Goal: Task Accomplishment & Management: Use online tool/utility

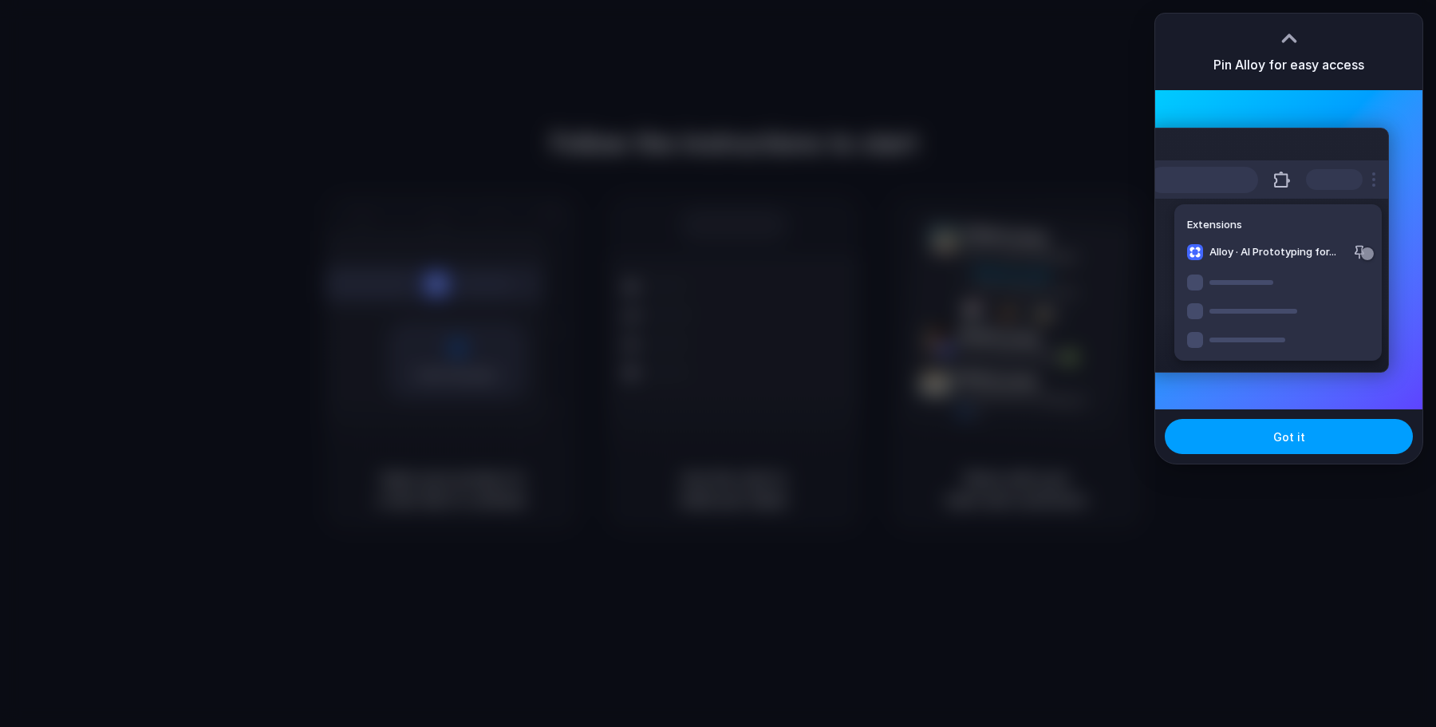
click at [1292, 440] on span "Got it" at bounding box center [1289, 436] width 32 height 17
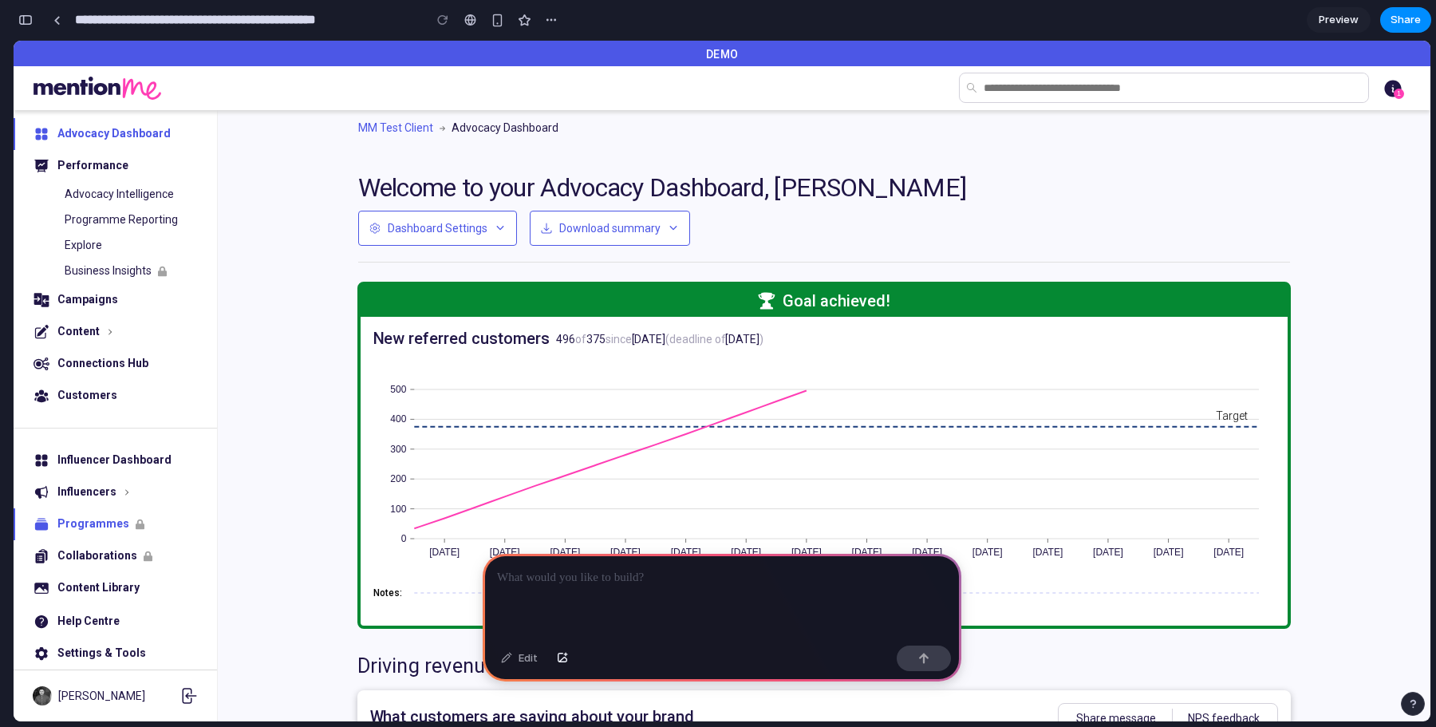
click at [106, 529] on span "Programmes" at bounding box center [93, 524] width 72 height 16
click at [496, 22] on div "button" at bounding box center [498, 21] width 14 height 14
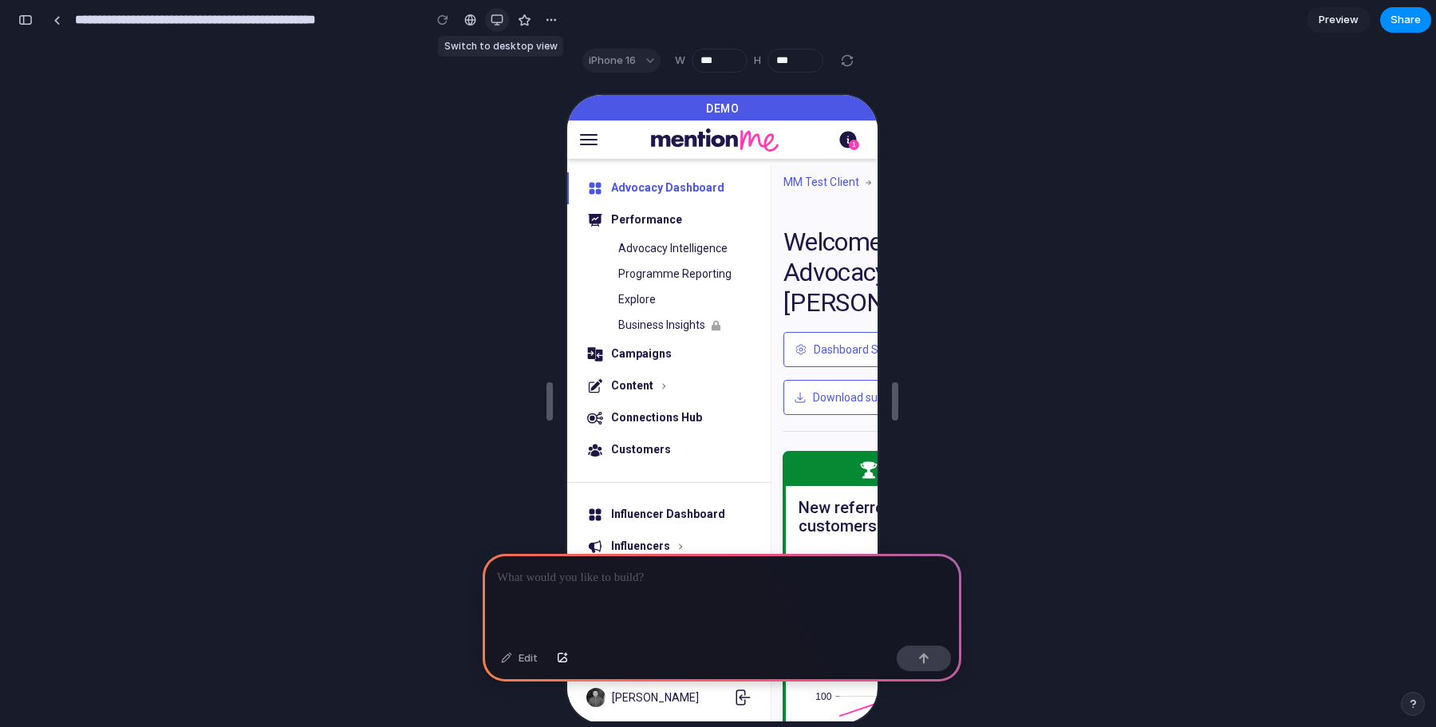
click at [496, 22] on div "button" at bounding box center [497, 20] width 13 height 13
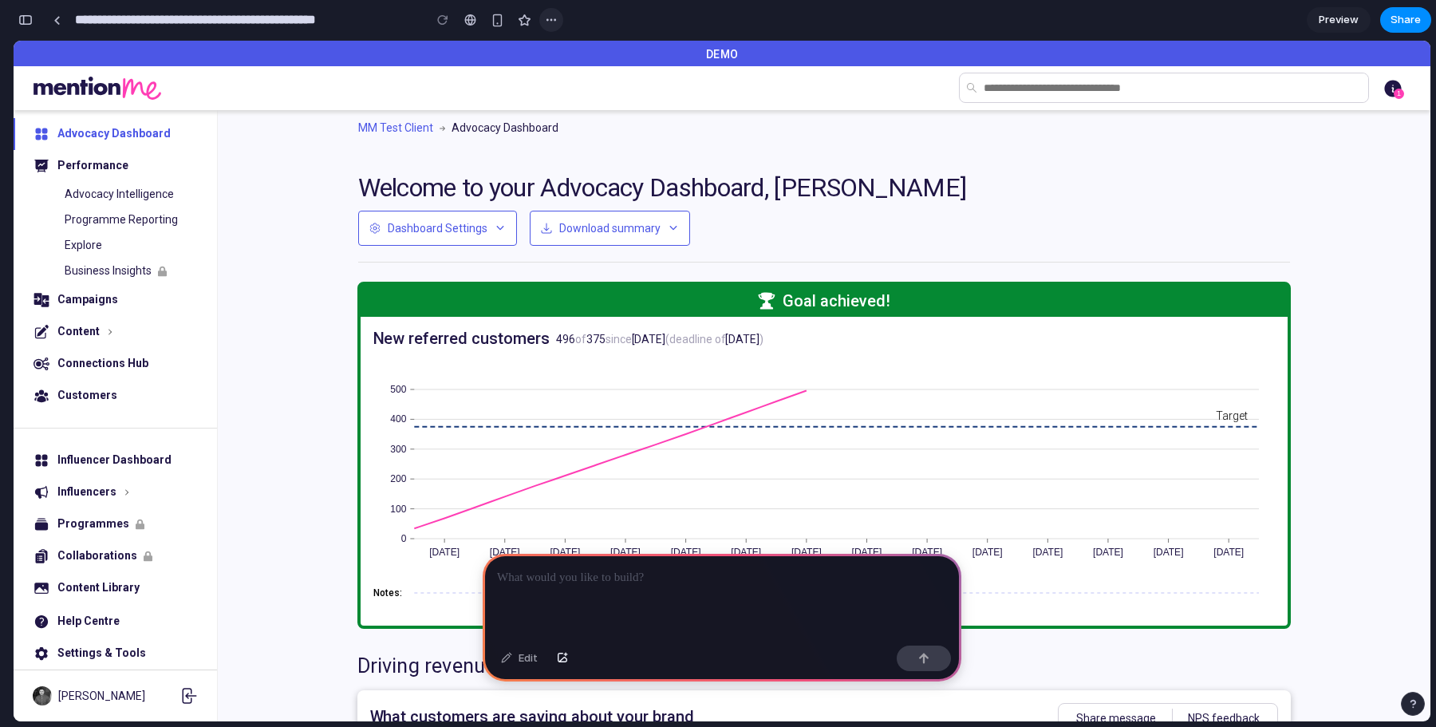
click at [544, 21] on button "button" at bounding box center [551, 20] width 24 height 24
click at [763, 154] on div "Duplicate Delete" at bounding box center [718, 363] width 1436 height 727
click at [582, 572] on p at bounding box center [722, 577] width 450 height 19
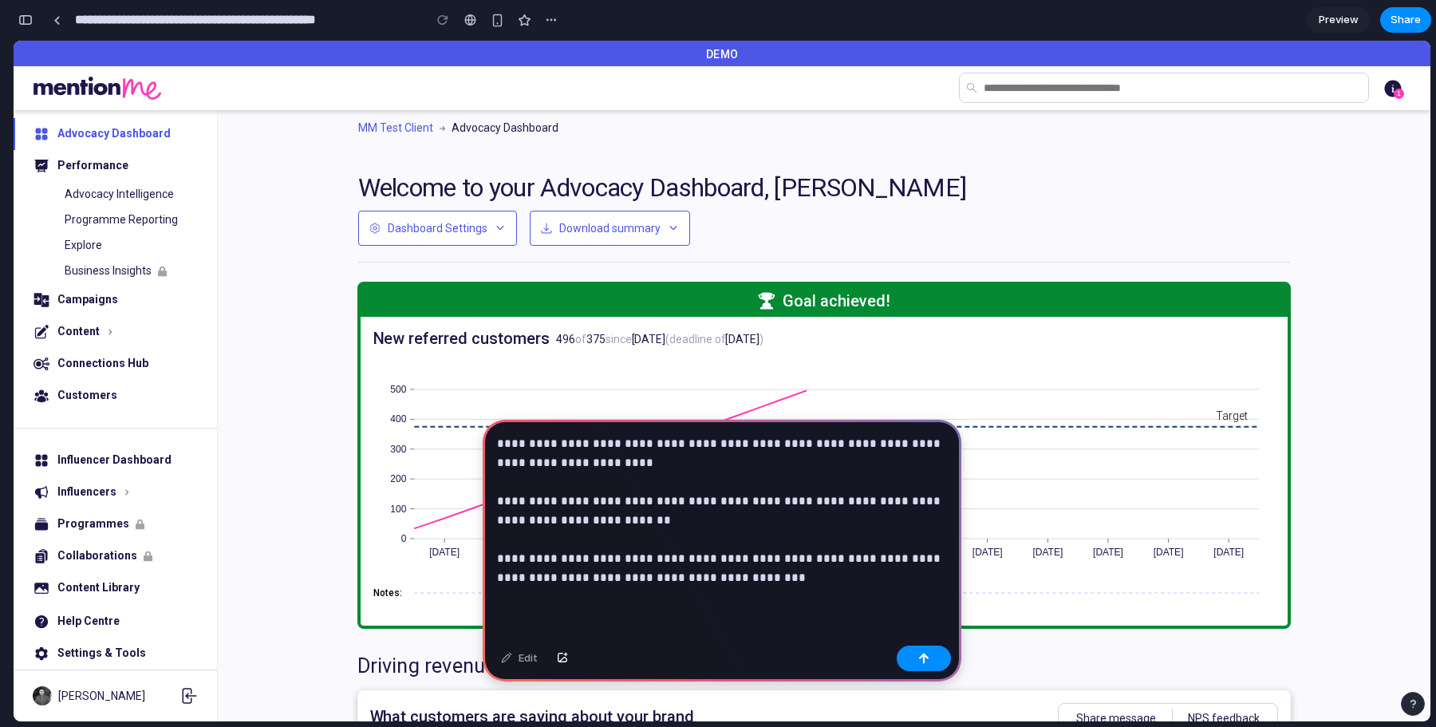
click at [565, 582] on p "**********" at bounding box center [722, 510] width 450 height 153
click at [789, 566] on p "**********" at bounding box center [722, 510] width 450 height 153
click at [781, 577] on p "**********" at bounding box center [722, 510] width 450 height 153
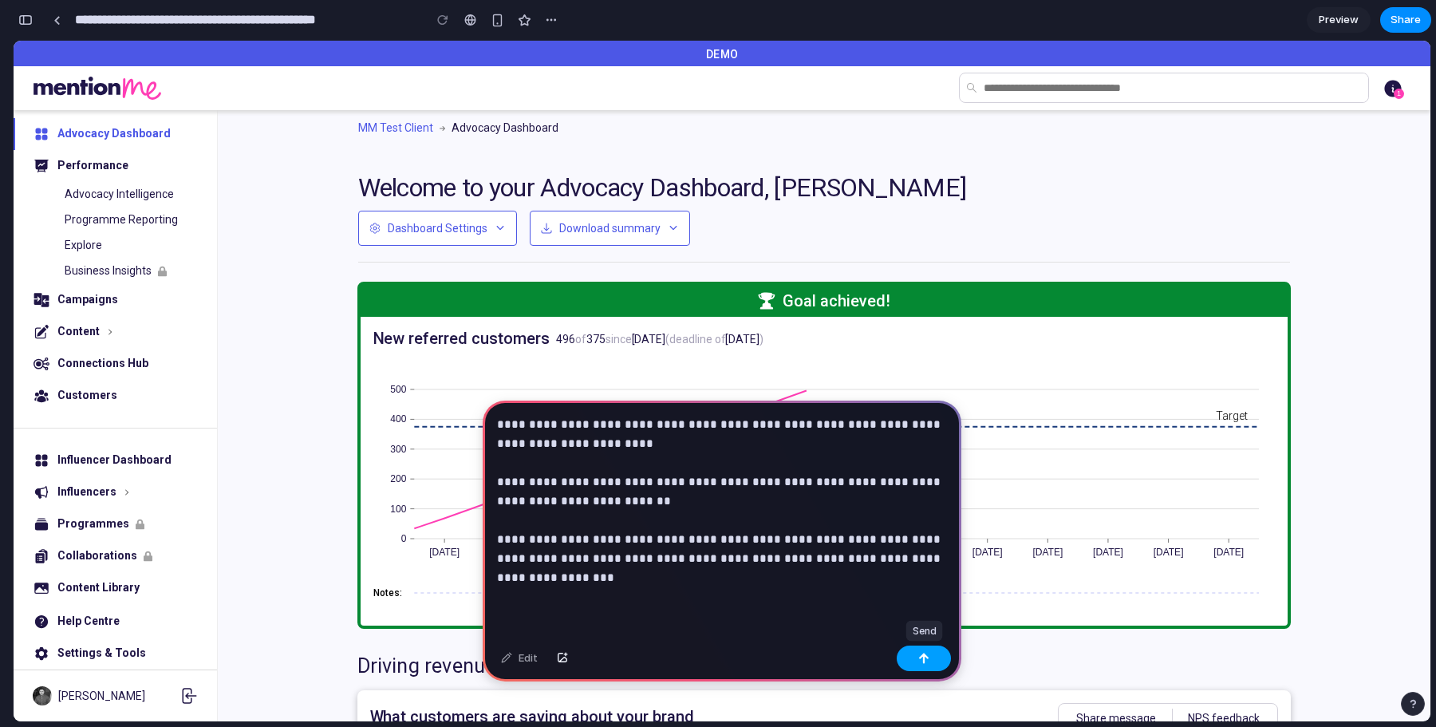
click at [915, 657] on button "button" at bounding box center [924, 658] width 54 height 26
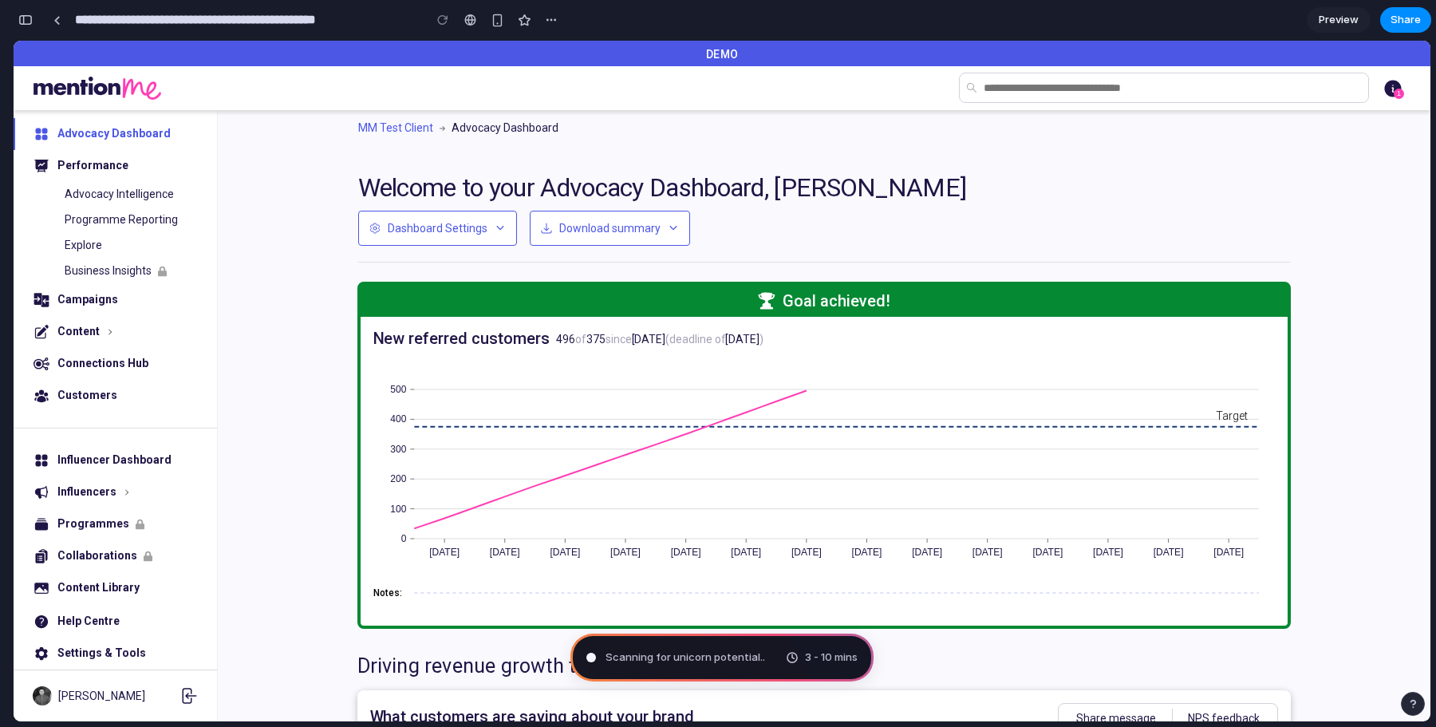
click at [1414, 708] on div "button" at bounding box center [1412, 703] width 11 height 11
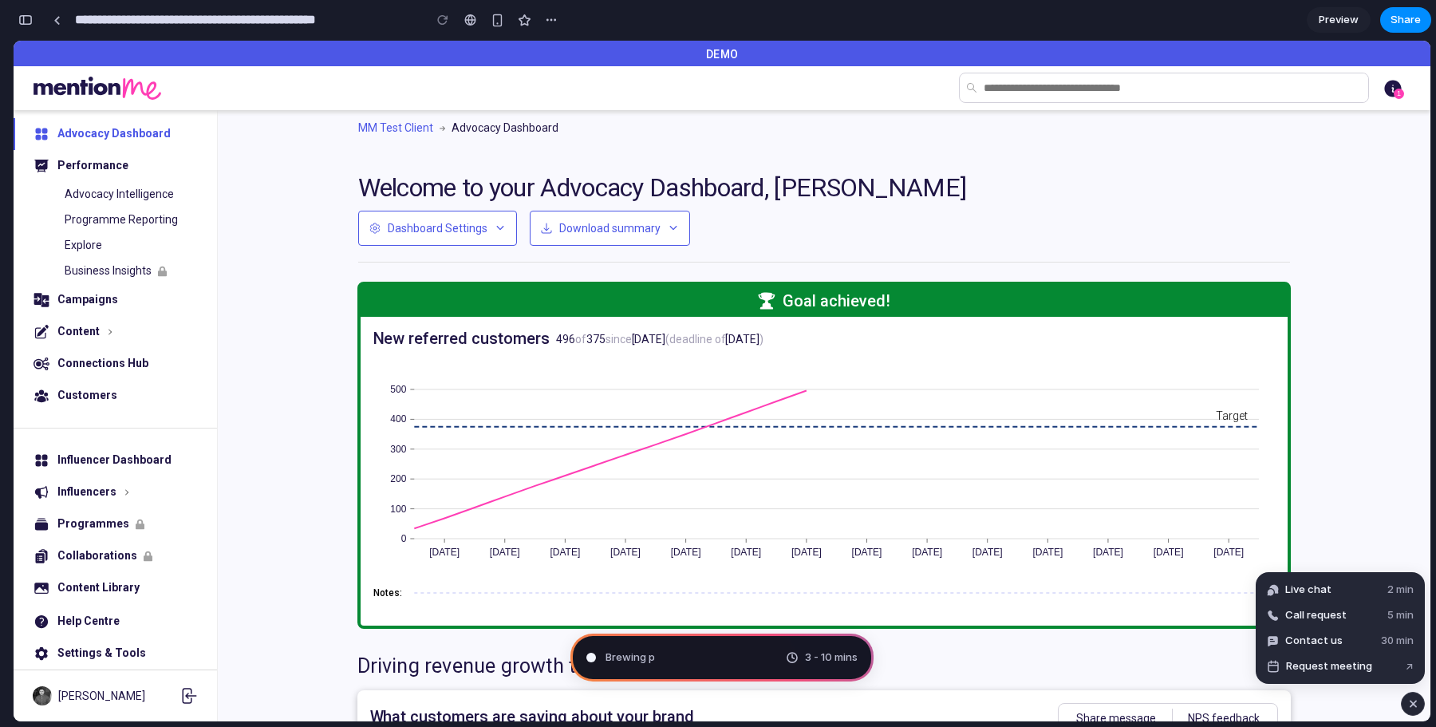
click at [1414, 708] on div "button" at bounding box center [1413, 703] width 14 height 19
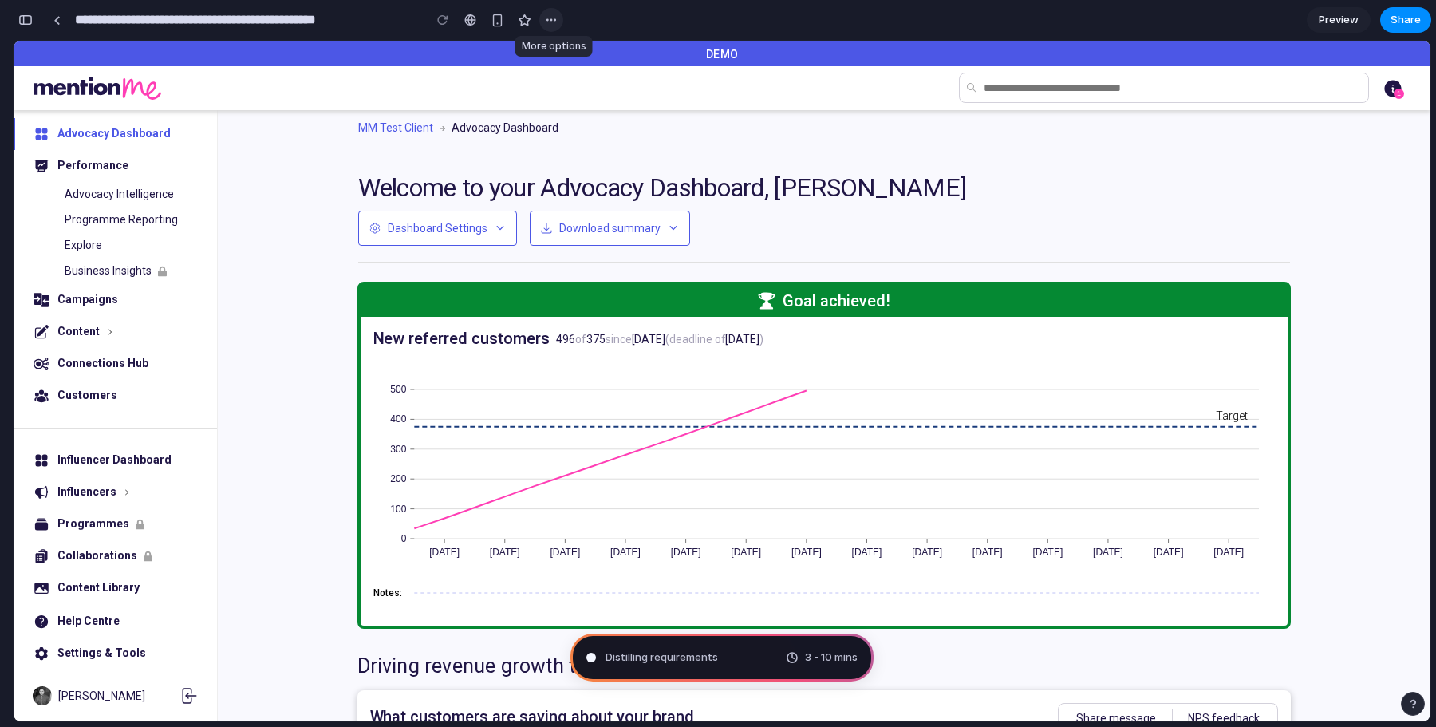
click at [550, 22] on div "button" at bounding box center [551, 20] width 13 height 13
click at [591, 26] on div "Duplicate Delete" at bounding box center [718, 363] width 1436 height 727
type input "**********"
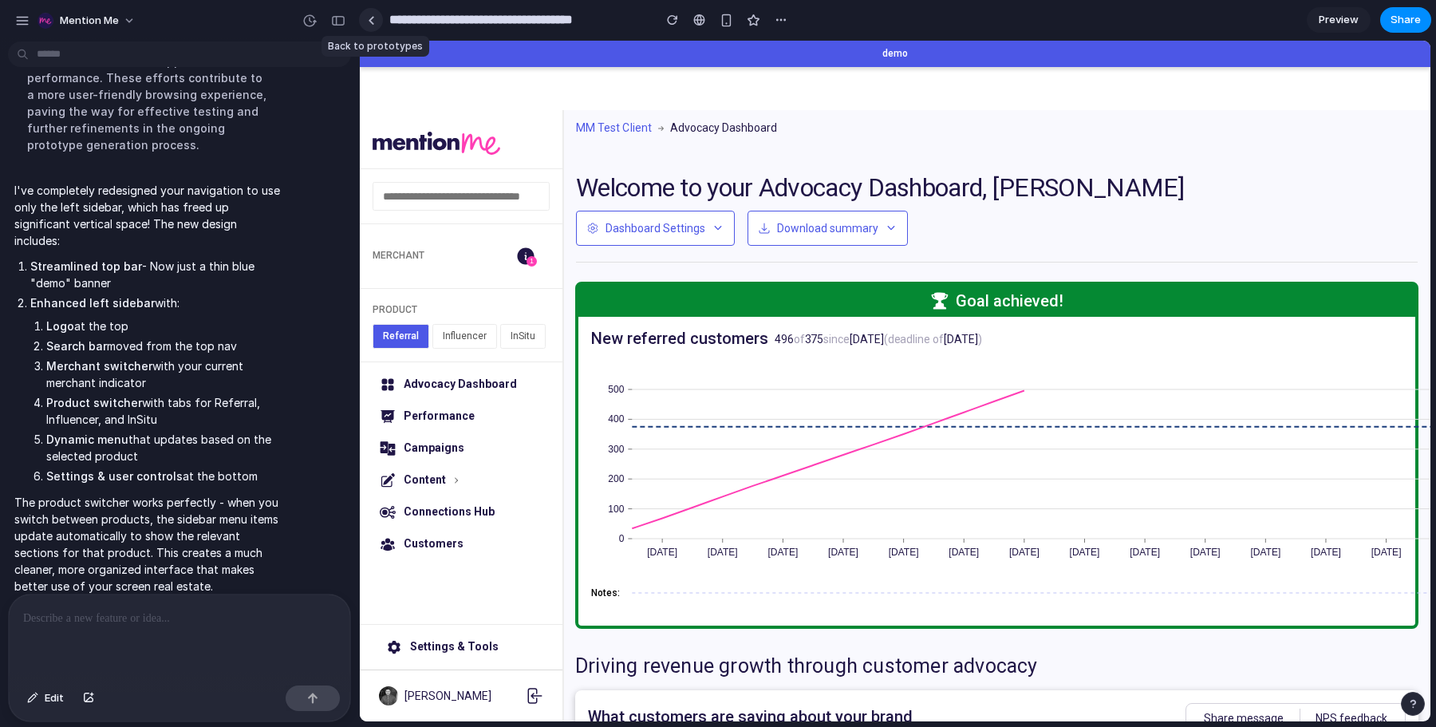
click at [374, 24] on link at bounding box center [371, 20] width 24 height 24
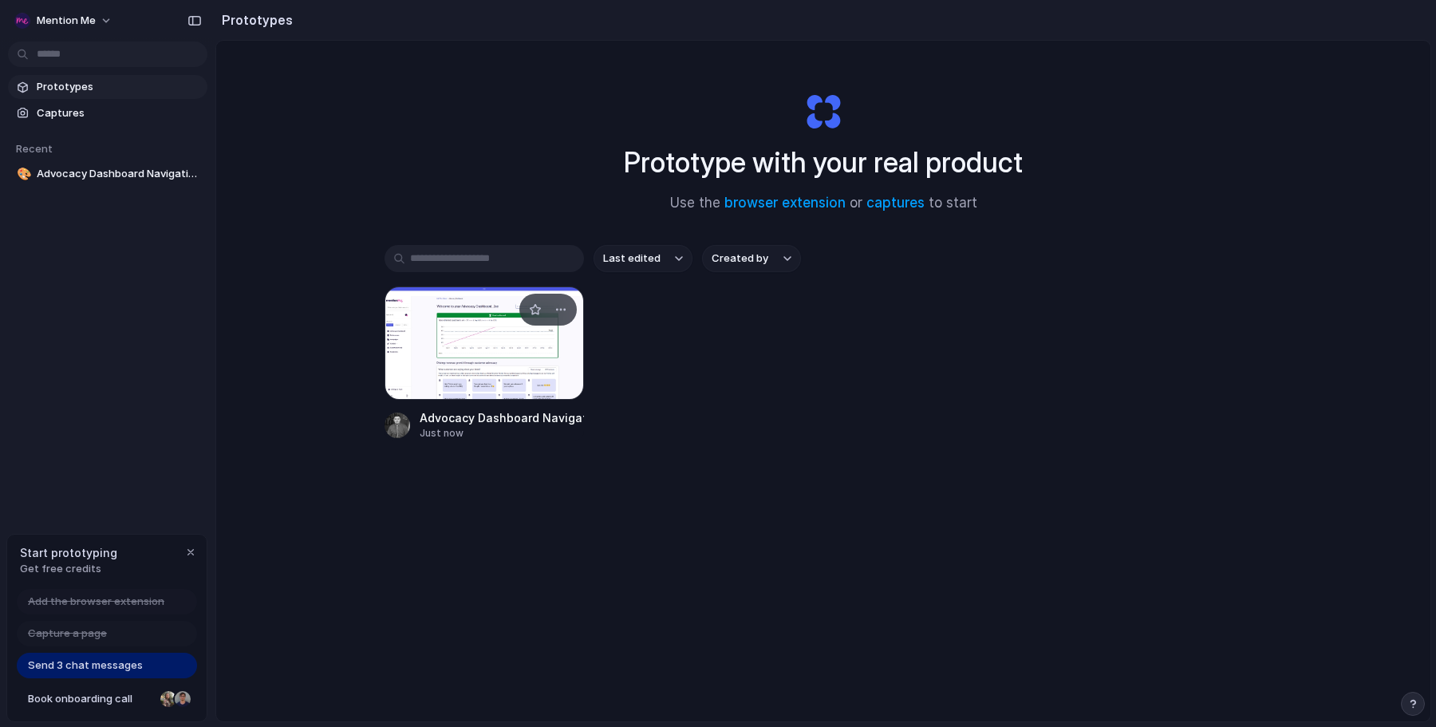
click at [467, 381] on div at bounding box center [484, 342] width 199 height 113
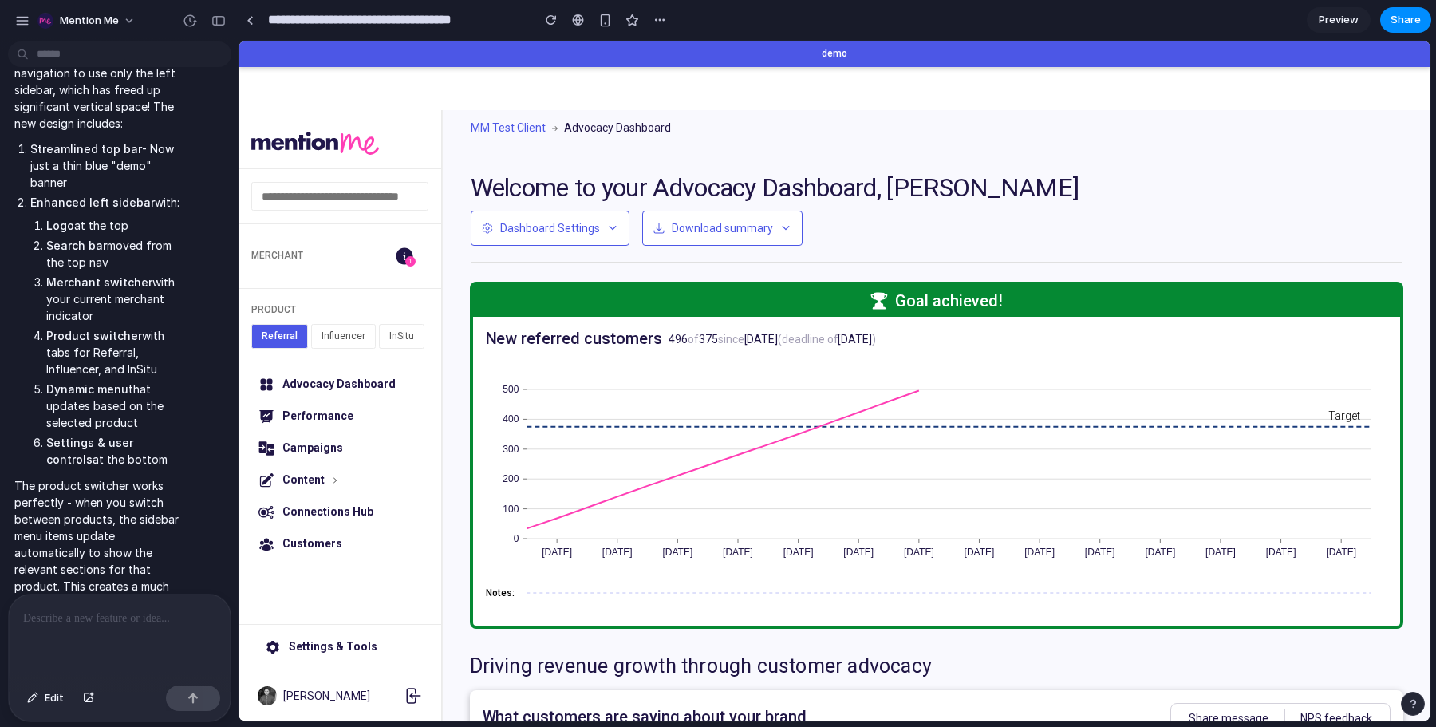
scroll to position [424, 0]
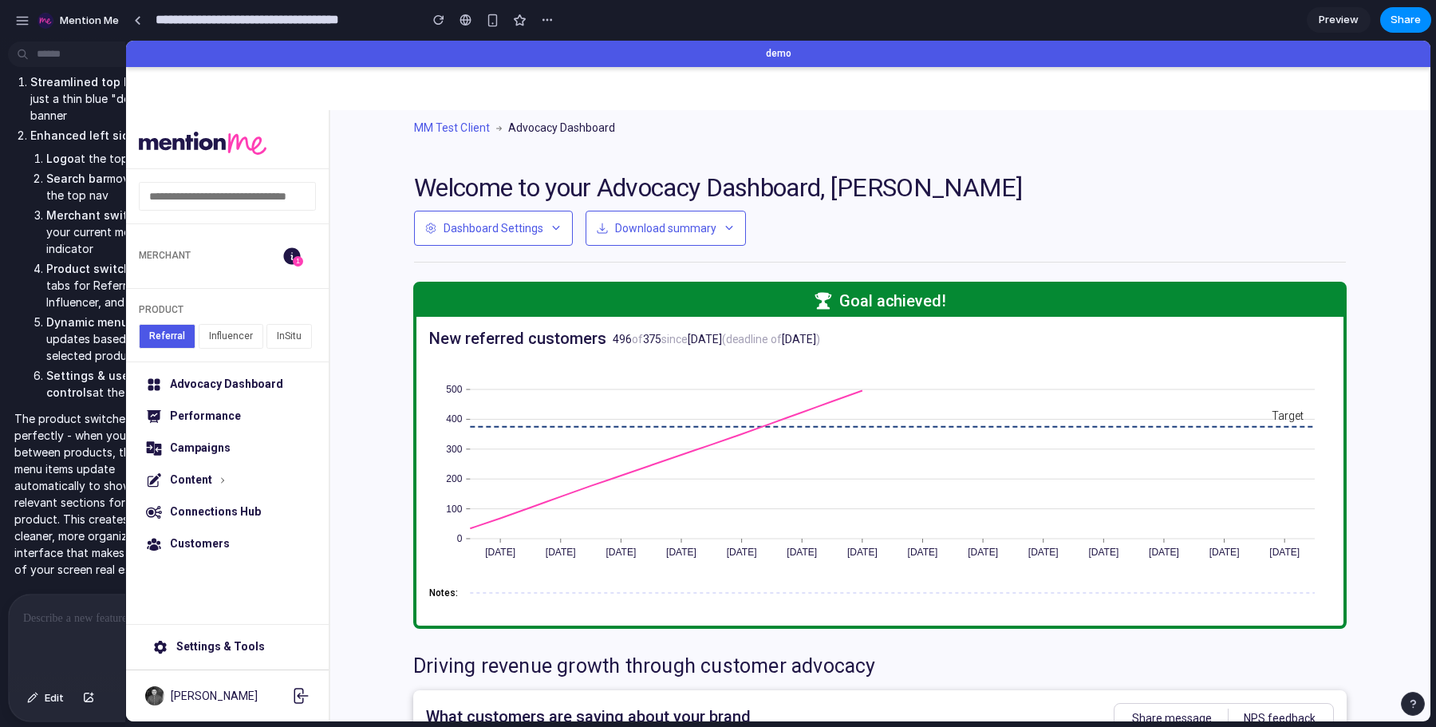
drag, startPoint x: 357, startPoint y: 328, endPoint x: 122, endPoint y: 327, distance: 235.3
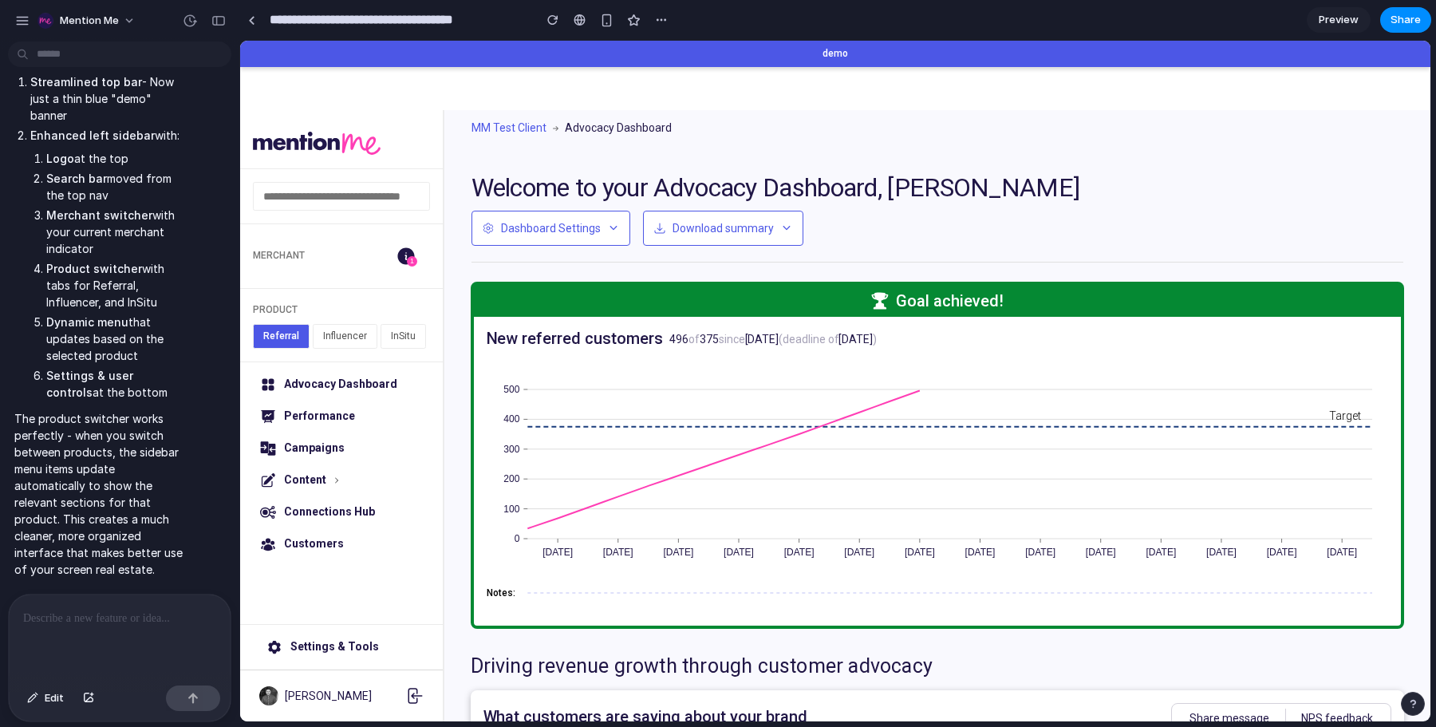
click at [347, 339] on button "Influencer" at bounding box center [345, 336] width 65 height 25
click at [394, 332] on button "InSitu" at bounding box center [403, 336] width 45 height 25
click at [349, 333] on button "Influencer" at bounding box center [344, 336] width 65 height 25
click at [270, 333] on button "Referral" at bounding box center [281, 336] width 56 height 25
click at [339, 334] on button "Influencer" at bounding box center [345, 336] width 65 height 25
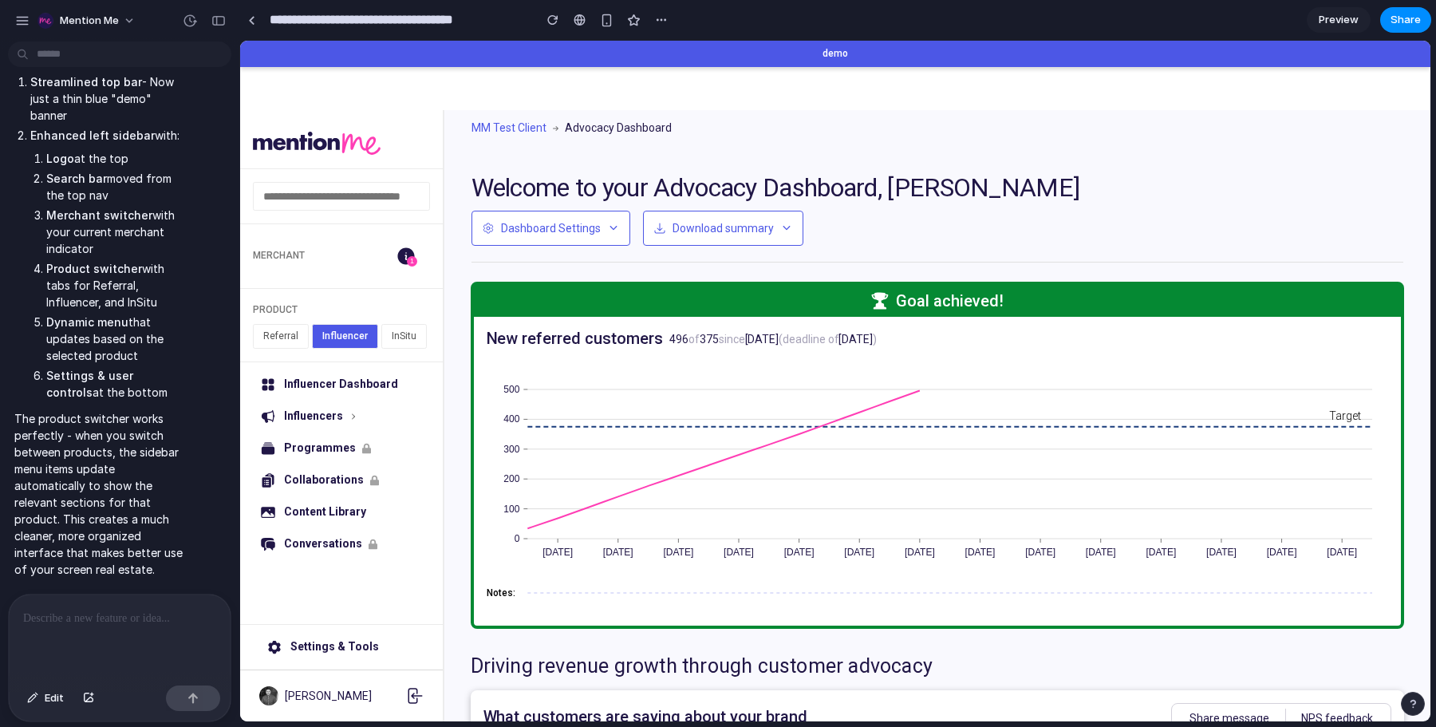
click at [403, 324] on button "InSitu" at bounding box center [403, 336] width 45 height 25
click at [348, 333] on button "Influencer" at bounding box center [344, 336] width 65 height 25
click at [272, 333] on button "Referral" at bounding box center [281, 336] width 56 height 25
click at [337, 339] on button "Influencer" at bounding box center [345, 336] width 65 height 25
click at [385, 339] on button "InSitu" at bounding box center [403, 336] width 45 height 25
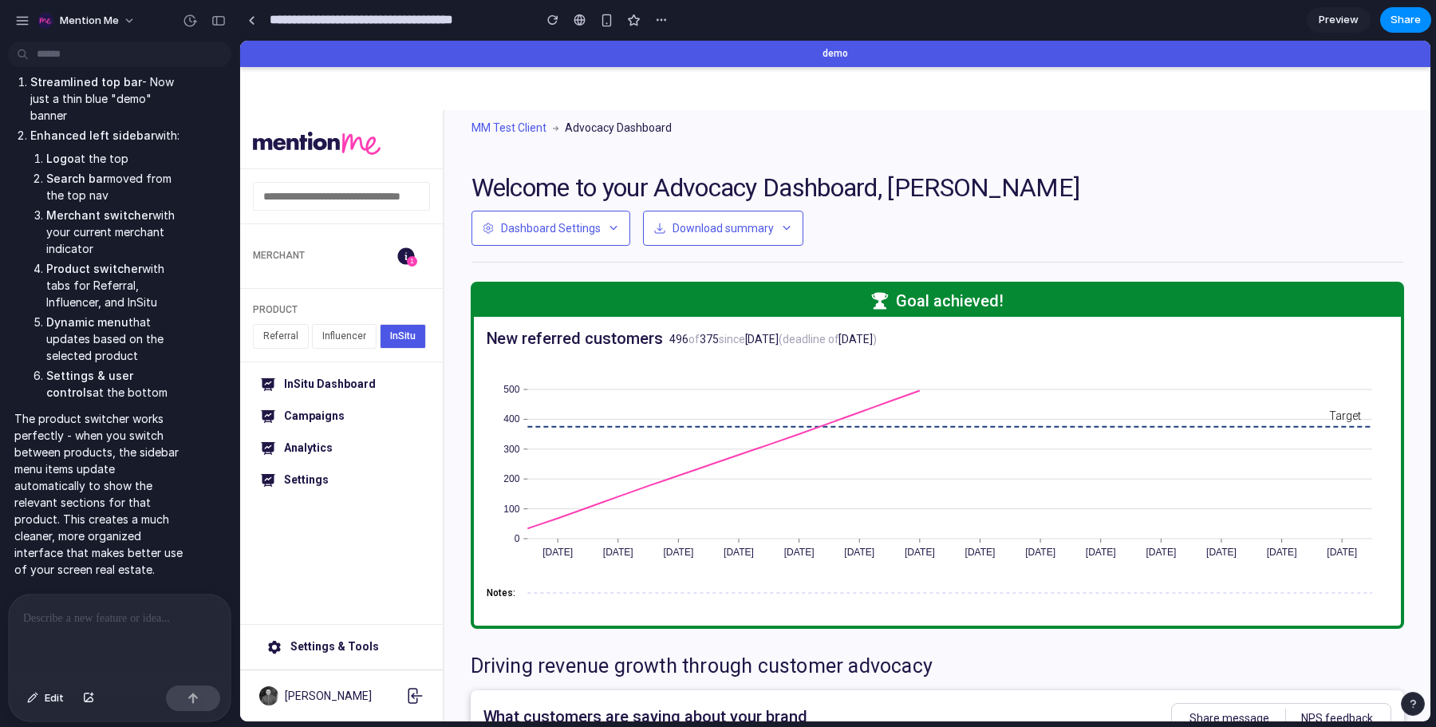
click at [327, 337] on button "Influencer" at bounding box center [344, 336] width 65 height 25
click at [258, 337] on button "Referral" at bounding box center [281, 336] width 56 height 25
click at [335, 337] on button "Influencer" at bounding box center [345, 336] width 65 height 25
click at [404, 339] on button "InSitu" at bounding box center [403, 336] width 45 height 25
drag, startPoint x: 302, startPoint y: 339, endPoint x: 262, endPoint y: 339, distance: 40.7
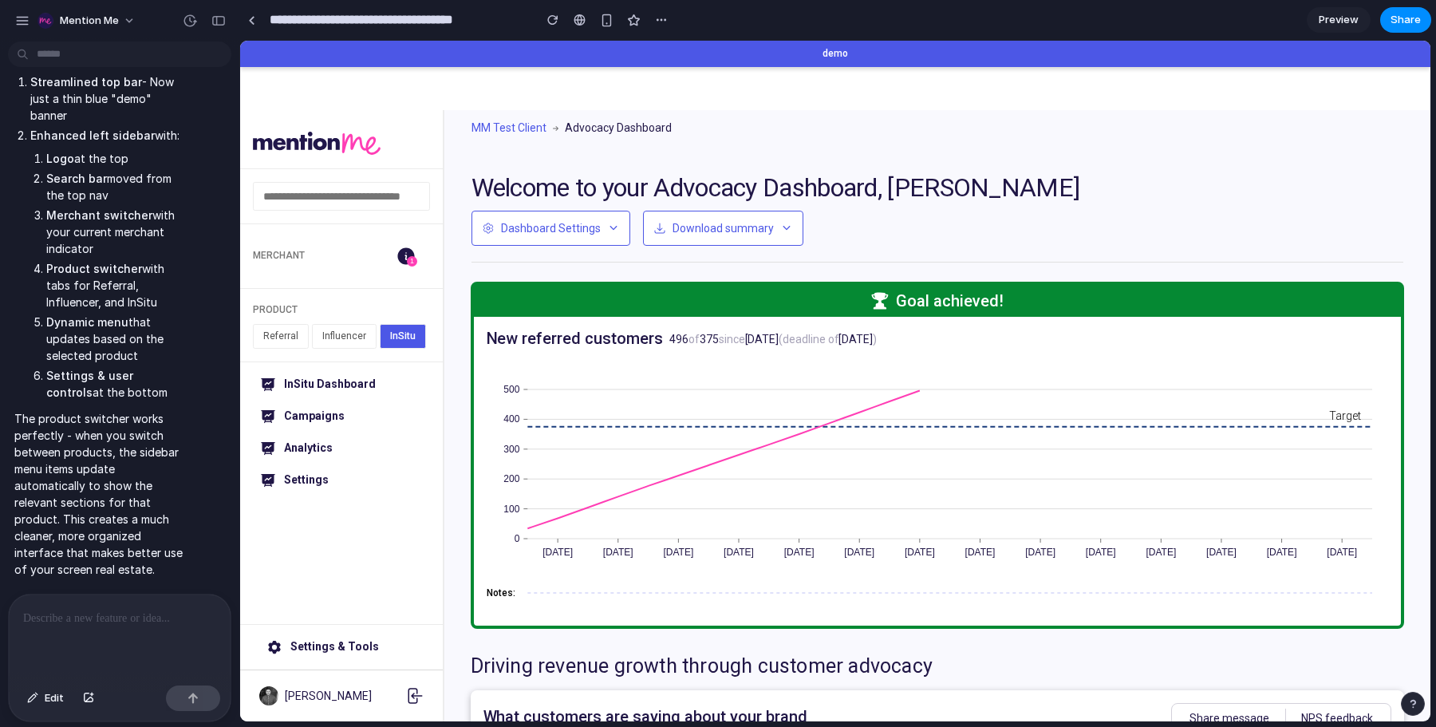
click at [301, 339] on button "Referral" at bounding box center [281, 336] width 56 height 25
click at [262, 339] on button "Referral" at bounding box center [281, 336] width 57 height 25
click at [335, 341] on button "Influencer" at bounding box center [345, 336] width 65 height 25
click at [382, 334] on button "InSitu" at bounding box center [403, 336] width 45 height 25
click at [333, 331] on button "Influencer" at bounding box center [344, 336] width 65 height 25
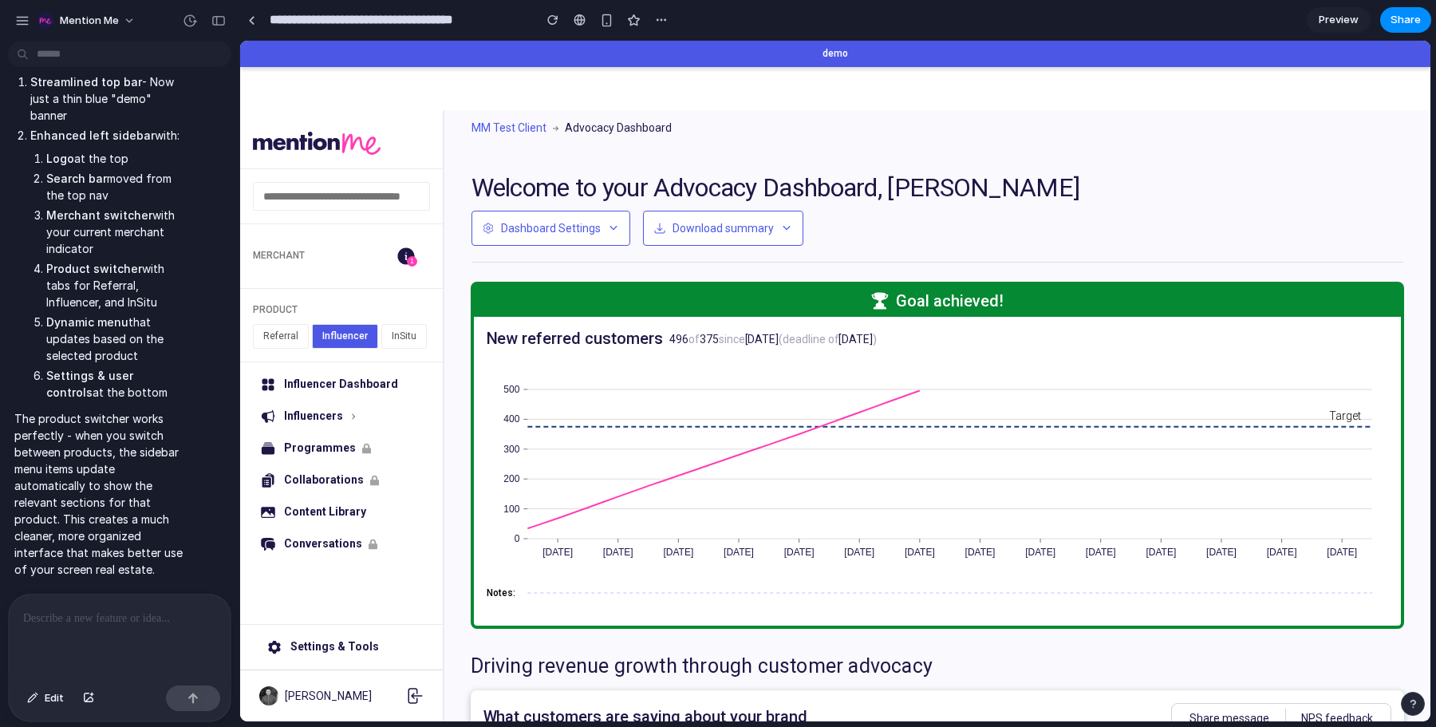
click at [293, 336] on button "Referral" at bounding box center [281, 336] width 56 height 25
click at [333, 333] on button "Influencer" at bounding box center [345, 336] width 65 height 25
click at [286, 332] on button "Referral" at bounding box center [281, 336] width 56 height 25
click at [341, 332] on button "Influencer" at bounding box center [345, 336] width 65 height 25
click at [387, 332] on button "InSitu" at bounding box center [403, 336] width 45 height 25
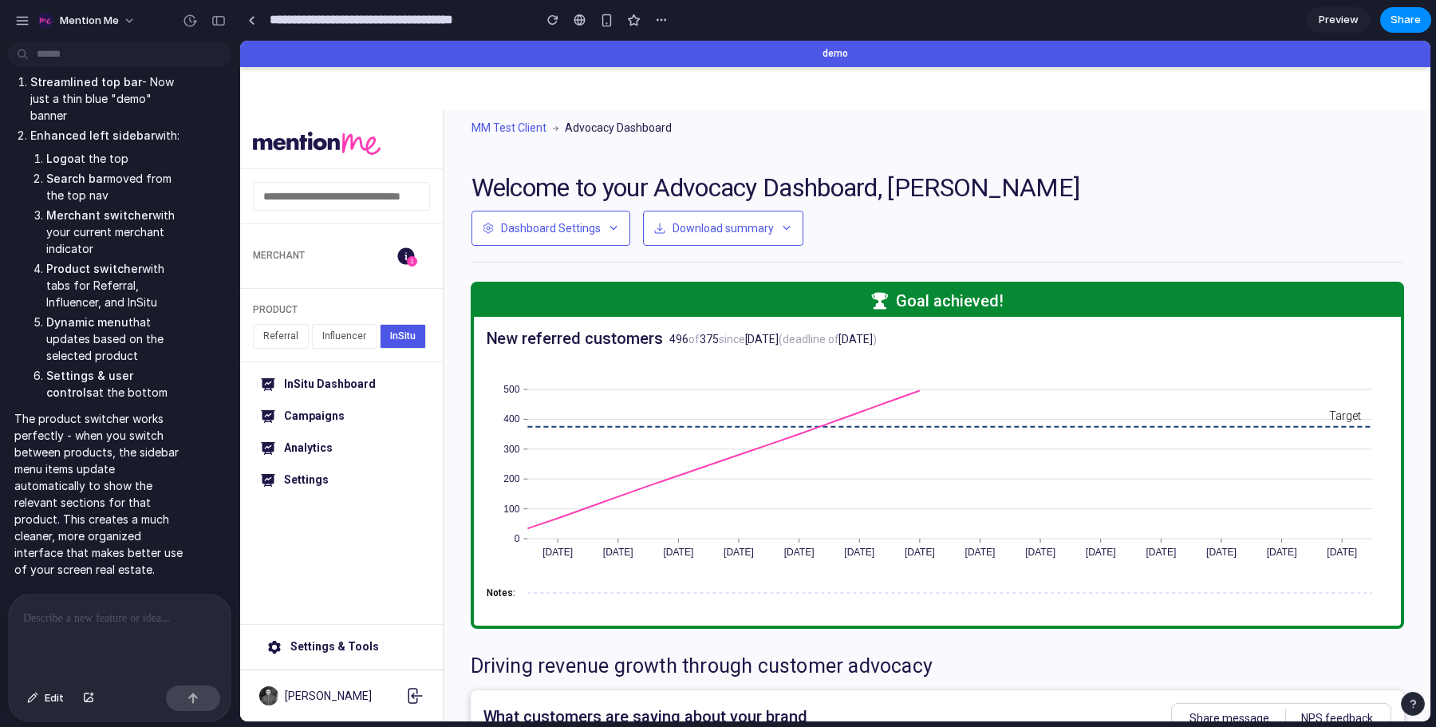
click at [276, 242] on div "Merchant 1" at bounding box center [341, 256] width 177 height 38
click at [281, 249] on span "Merchant" at bounding box center [279, 256] width 52 height 14
click at [402, 249] on icon at bounding box center [405, 255] width 17 height 17
click at [334, 195] on input "text" at bounding box center [341, 196] width 177 height 29
type input "*"
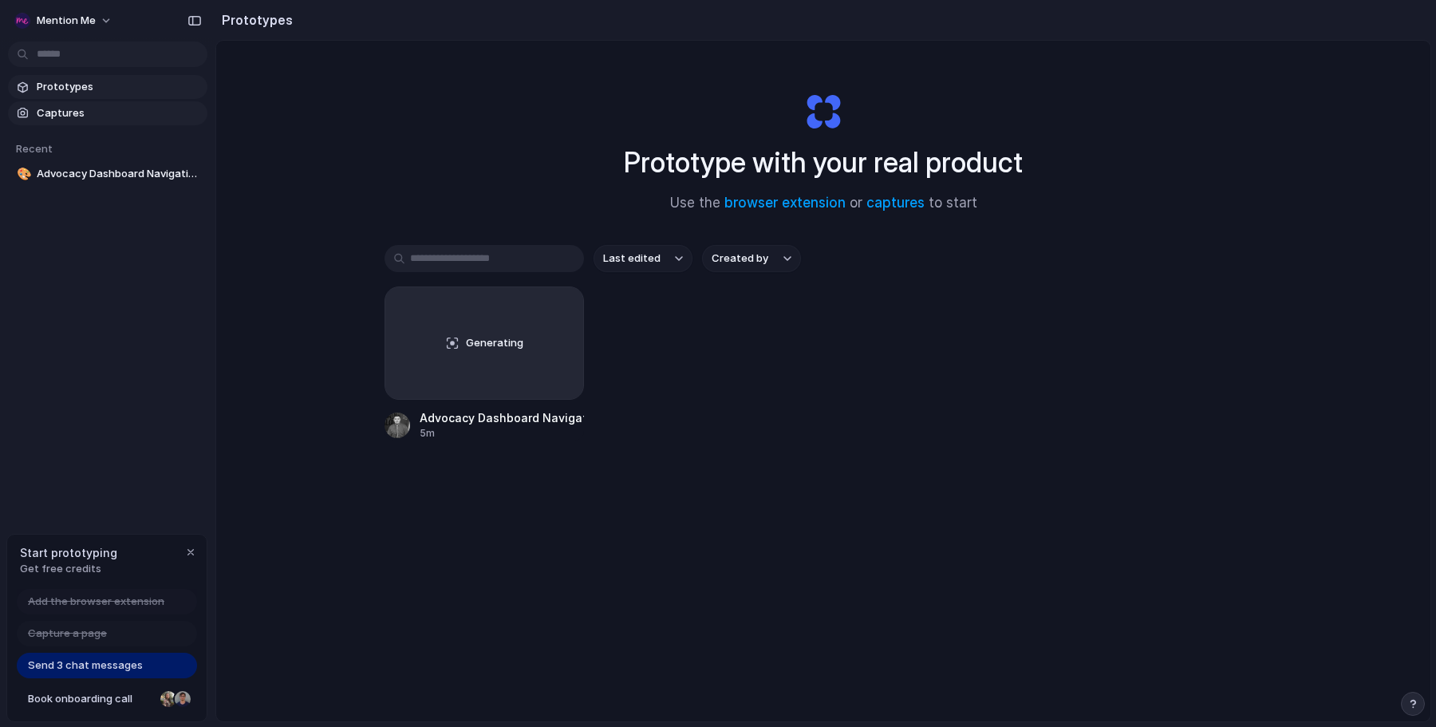
click at [107, 112] on span "Captures" at bounding box center [119, 113] width 164 height 16
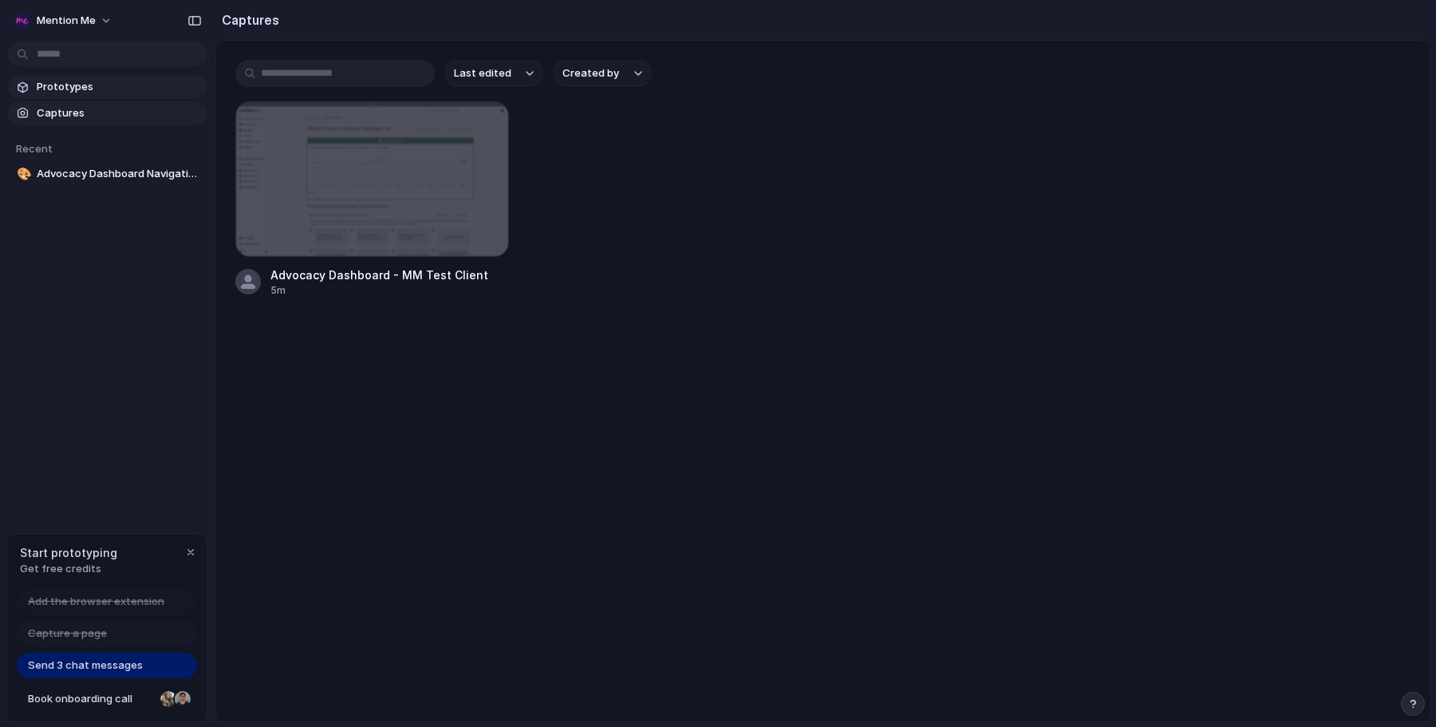
click at [81, 85] on span "Prototypes" at bounding box center [119, 87] width 164 height 16
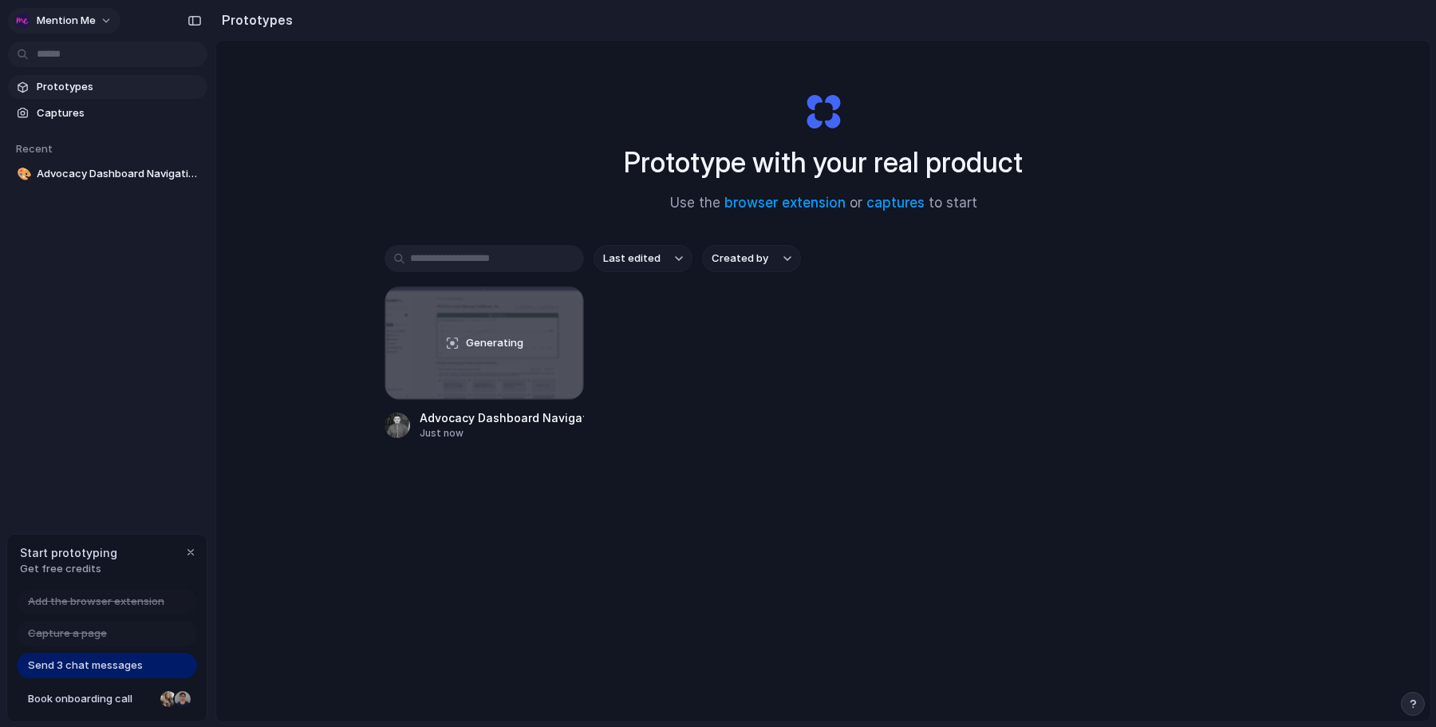
click at [87, 11] on button "Mention Me" at bounding box center [64, 21] width 112 height 26
click at [380, 211] on div "Settings Invite members Change theme Sign out" at bounding box center [718, 363] width 1436 height 727
